Goal: Check status: Check status

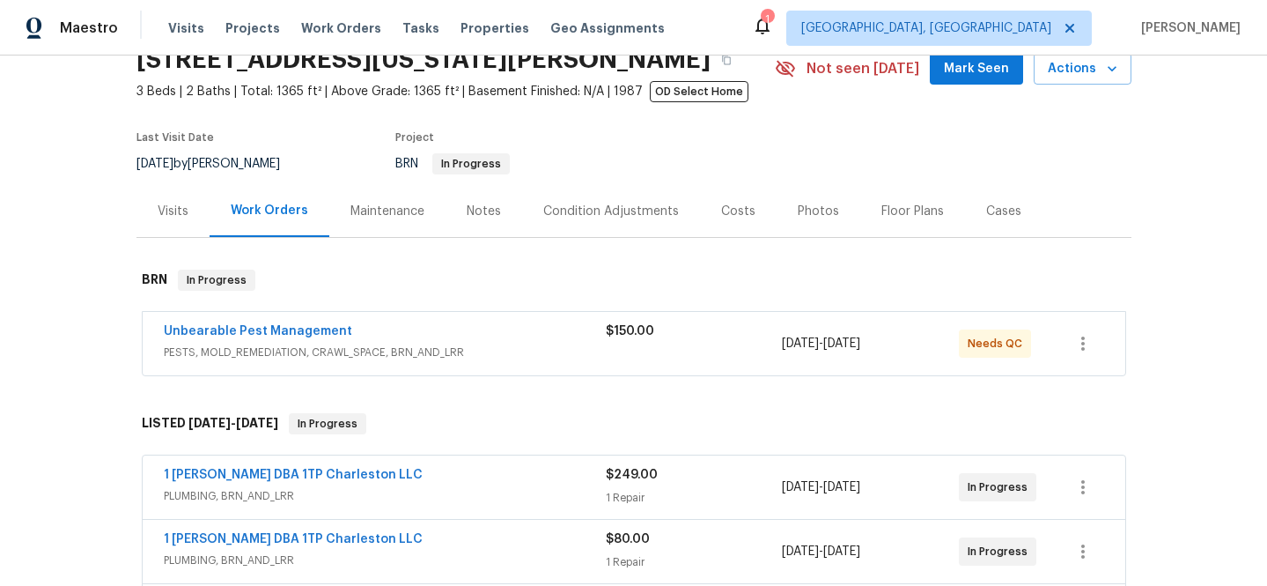
scroll to position [84, 0]
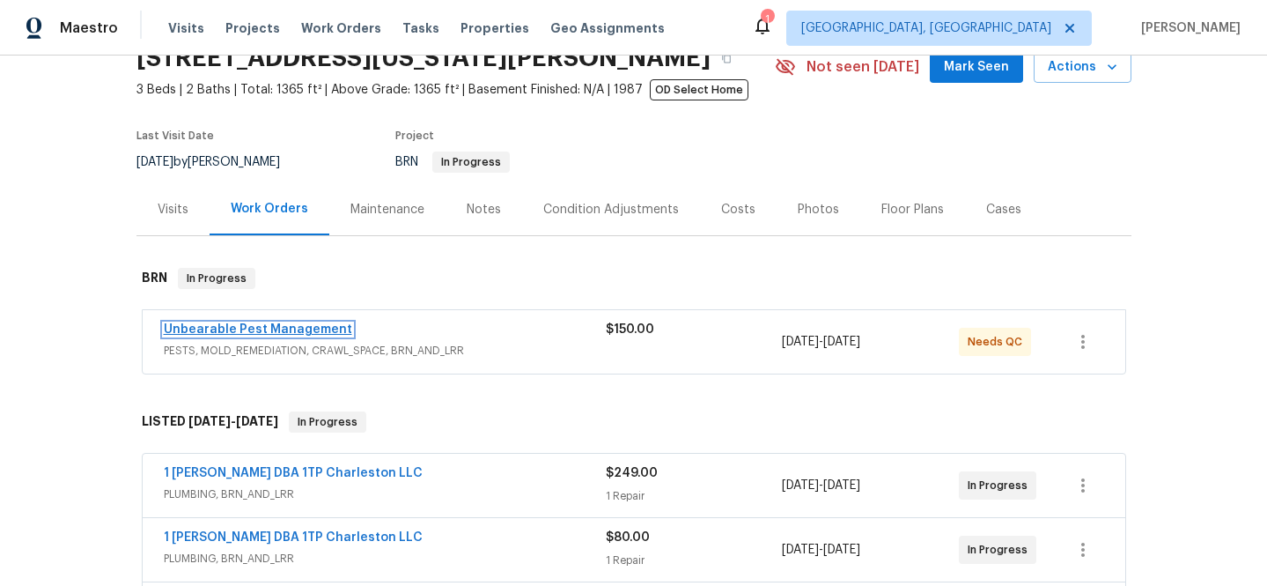
click at [255, 332] on link "Unbearable Pest Management" at bounding box center [258, 329] width 188 height 12
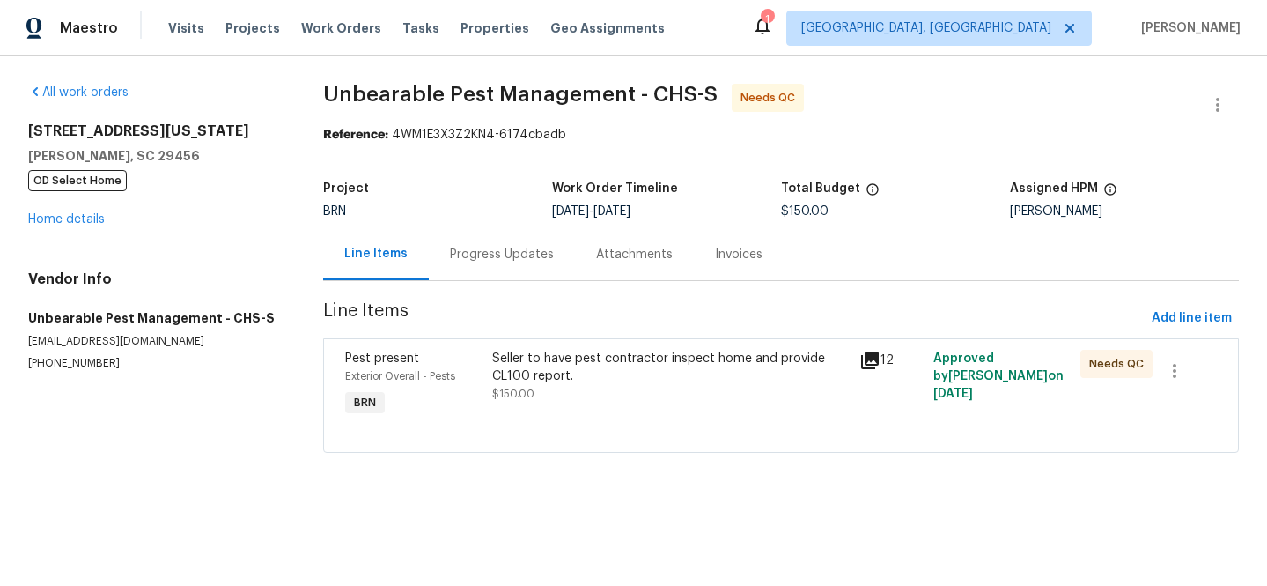
click at [870, 358] on icon at bounding box center [870, 360] width 18 height 18
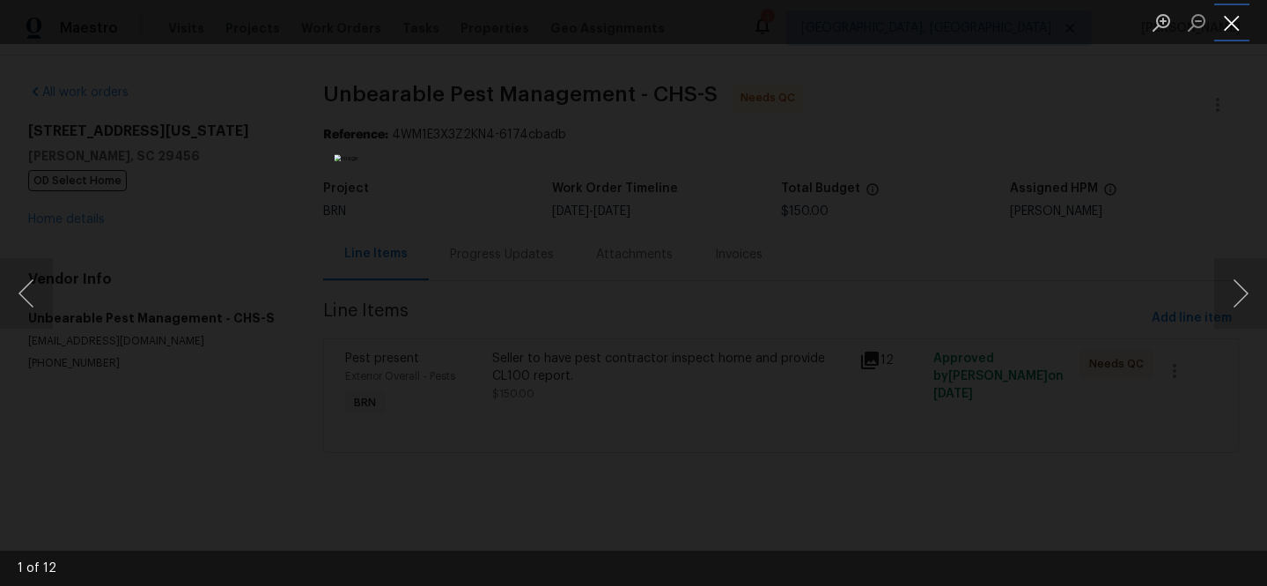
click at [1230, 32] on button "Close lightbox" at bounding box center [1232, 22] width 35 height 31
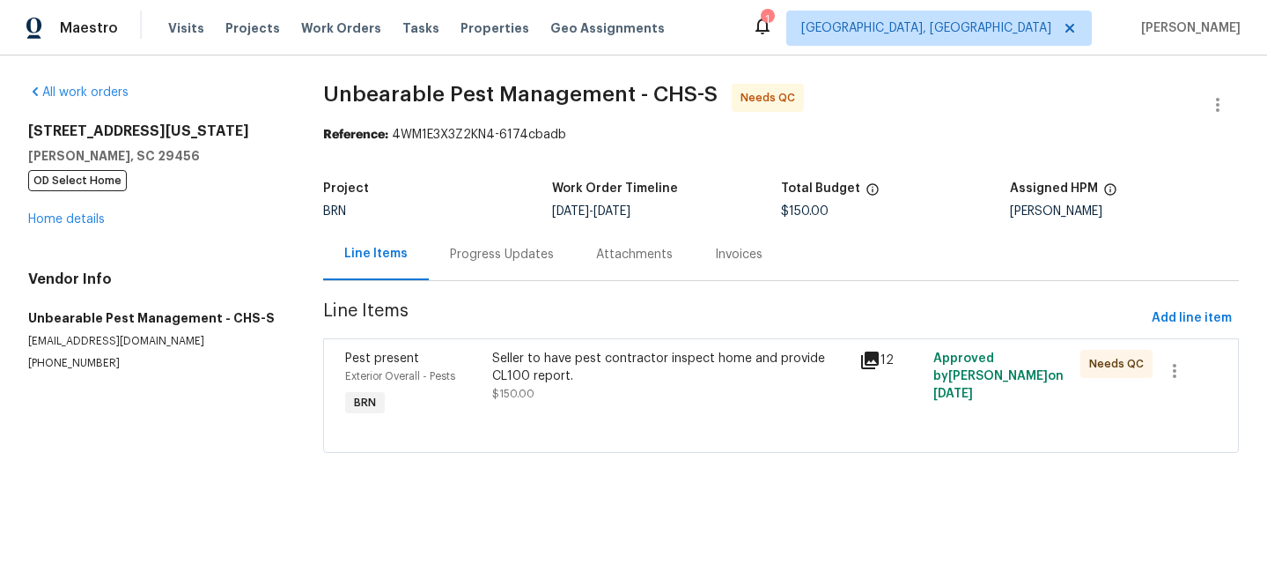
click at [476, 256] on div "Progress Updates" at bounding box center [502, 255] width 104 height 18
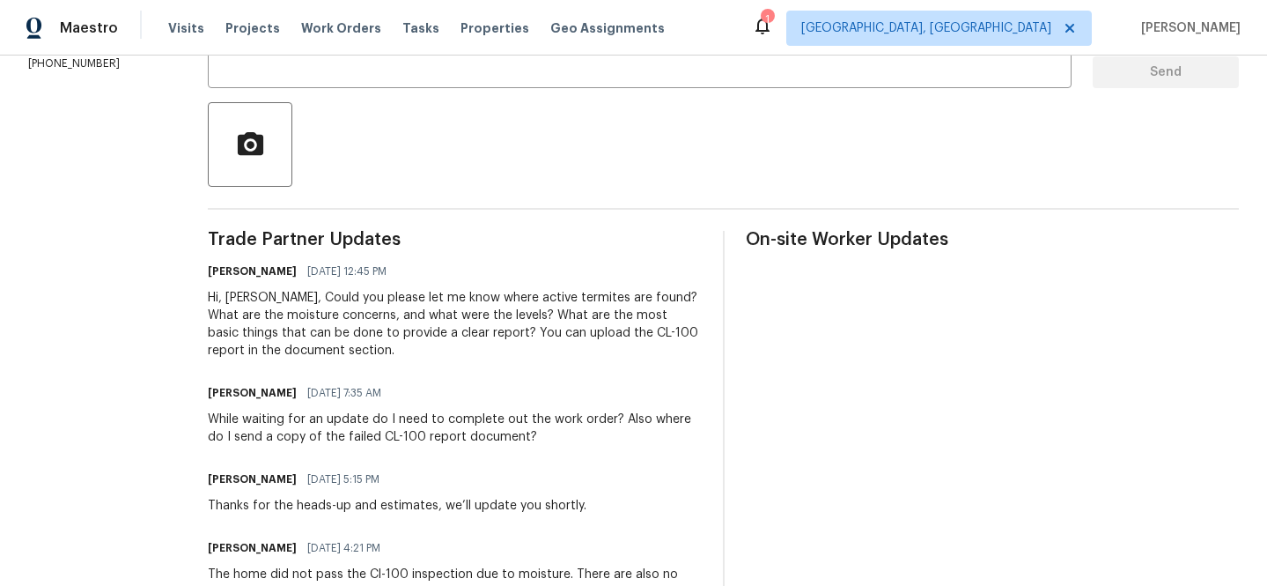
scroll to position [368, 0]
